Goal: Obtain resource: Obtain resource

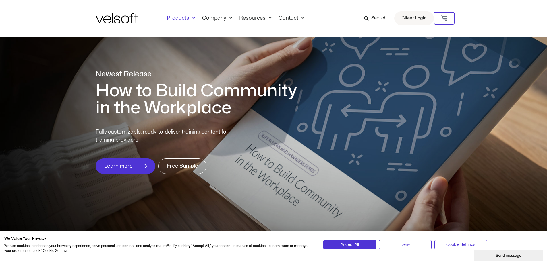
click at [183, 17] on link "Products" at bounding box center [180, 18] width 35 height 6
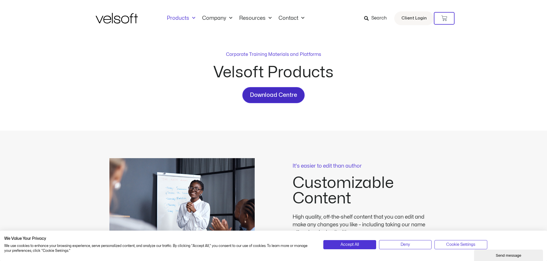
click at [260, 92] on span "Download Centre" at bounding box center [273, 95] width 47 height 9
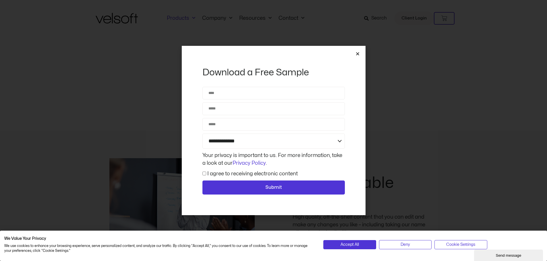
click at [360, 53] on div "**********" at bounding box center [274, 131] width 184 height 170
click at [356, 55] on icon "Close" at bounding box center [357, 54] width 4 height 4
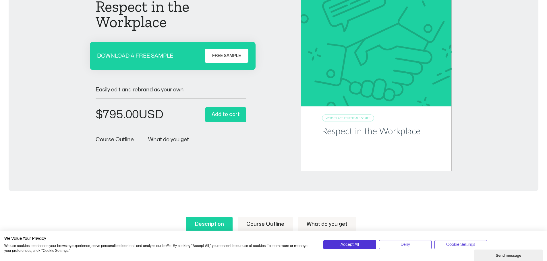
scroll to position [86, 0]
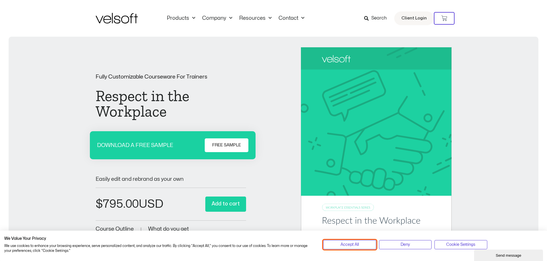
click at [361, 244] on button "Accept All" at bounding box center [349, 245] width 53 height 9
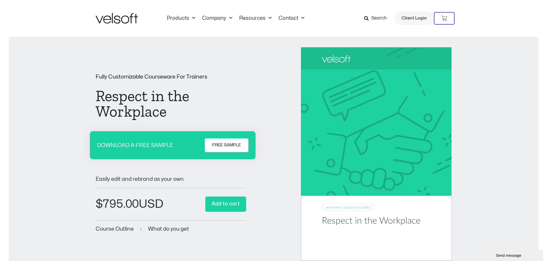
click at [156, 229] on span "What do you get" at bounding box center [168, 229] width 41 height 5
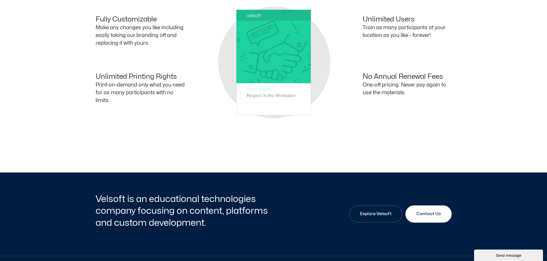
scroll to position [551, 0]
